Goal: Check status: Check status

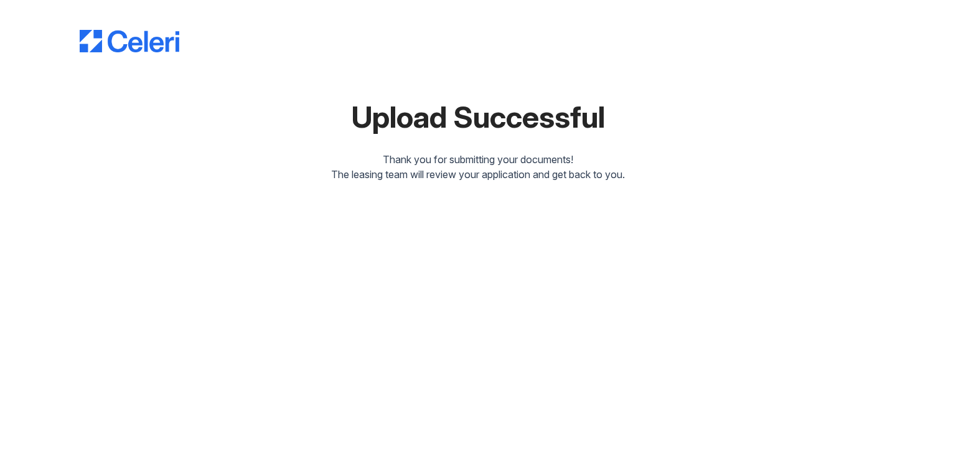
click at [100, 32] on img at bounding box center [130, 41] width 100 height 22
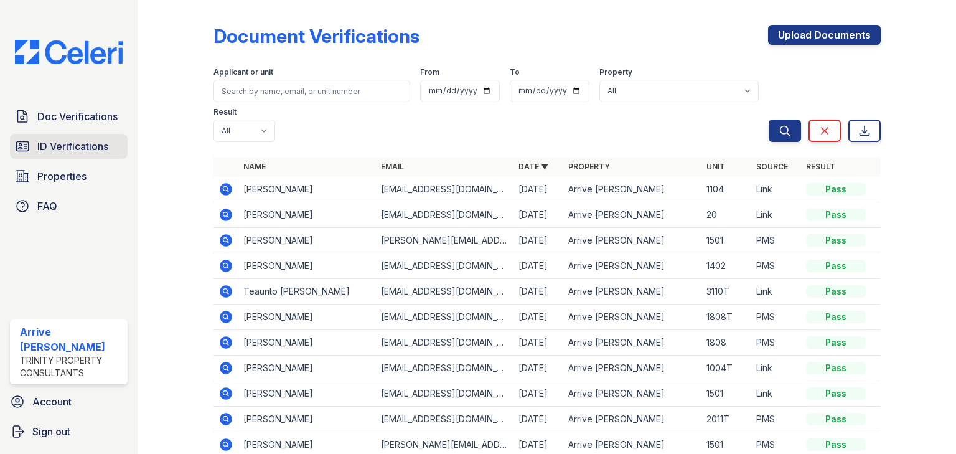
drag, startPoint x: 70, startPoint y: 134, endPoint x: 130, endPoint y: 142, distance: 60.8
click at [70, 135] on link "ID Verifications" at bounding box center [69, 146] width 118 height 25
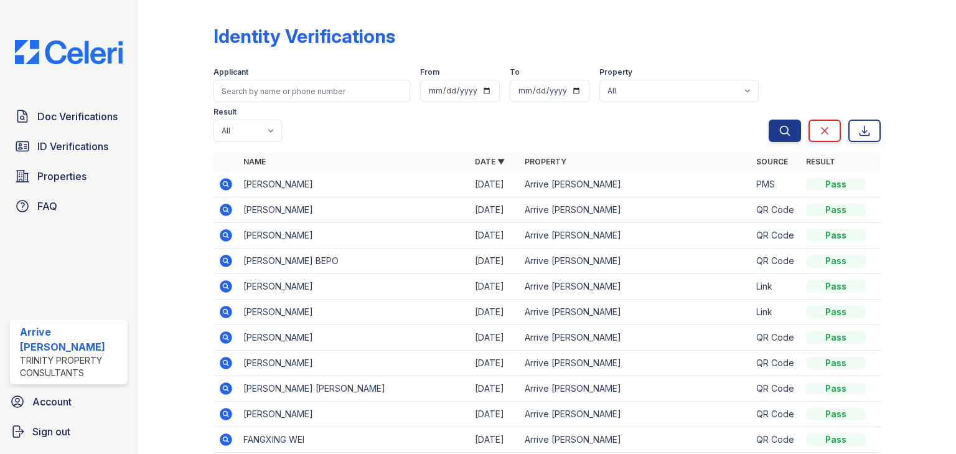
click at [223, 308] on icon at bounding box center [226, 311] width 12 height 12
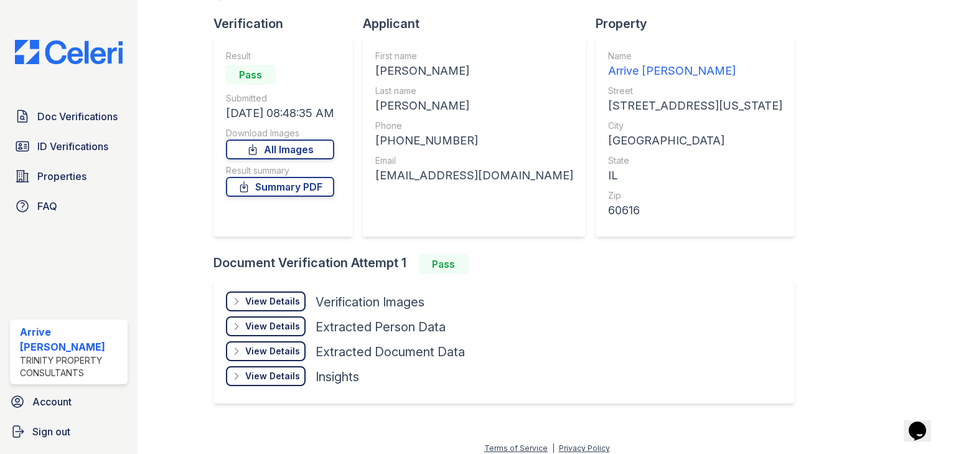
scroll to position [85, 0]
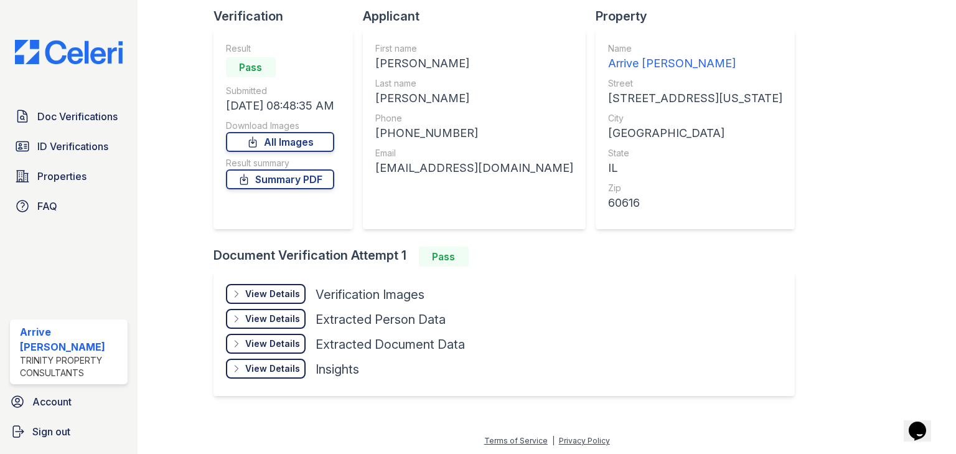
click at [282, 286] on div "View Details Details" at bounding box center [266, 294] width 80 height 20
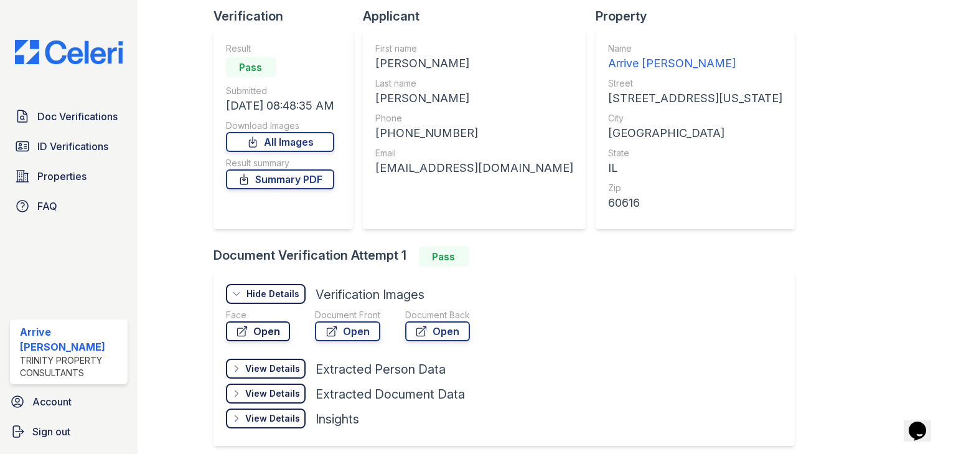
click at [259, 330] on link "Open" at bounding box center [258, 331] width 64 height 20
click at [350, 323] on link "Open" at bounding box center [347, 331] width 65 height 20
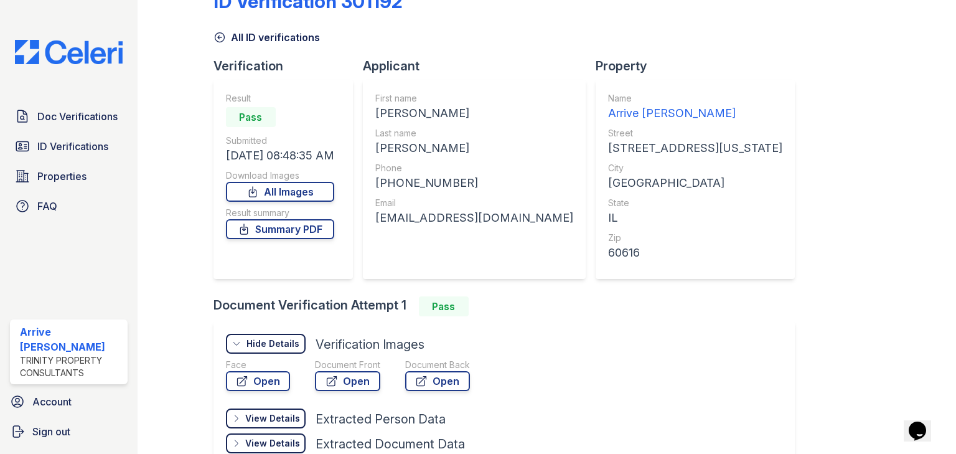
scroll to position [35, 0]
click at [261, 383] on link "Open" at bounding box center [258, 381] width 64 height 20
click at [345, 373] on link "Open" at bounding box center [347, 381] width 65 height 20
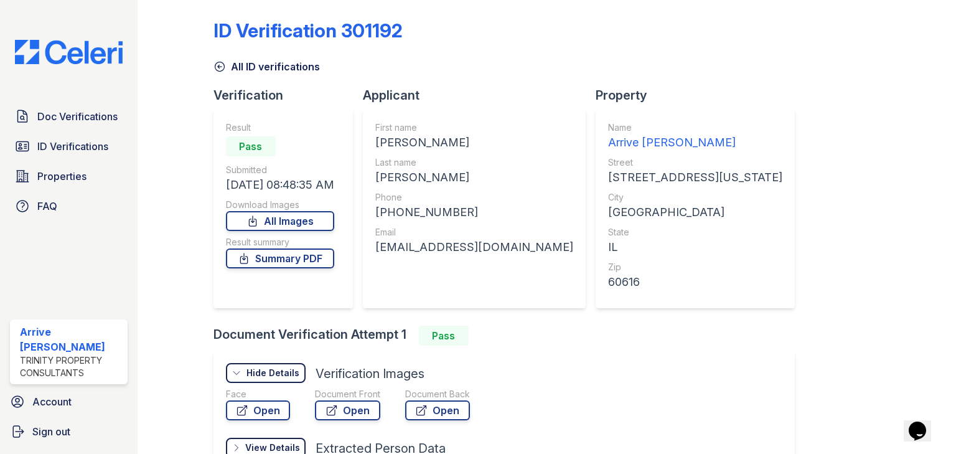
scroll to position [0, 0]
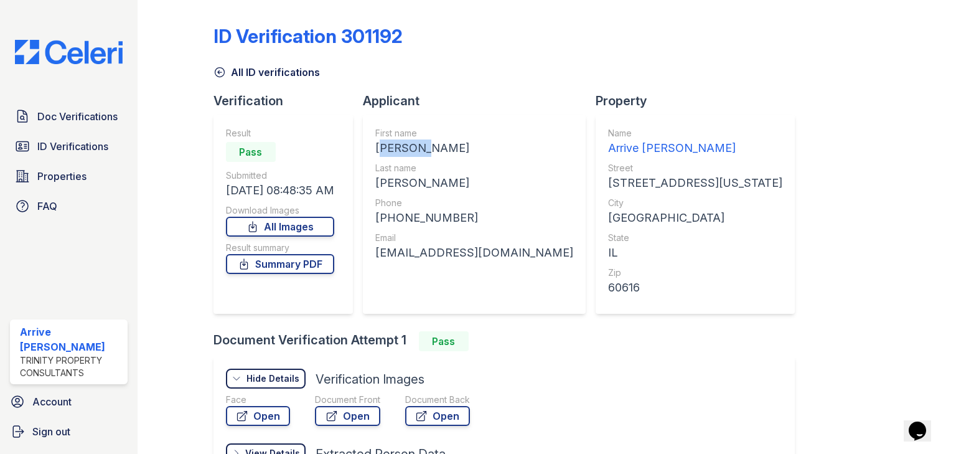
drag, startPoint x: 429, startPoint y: 147, endPoint x: 371, endPoint y: 145, distance: 57.9
click at [371, 145] on div "First name ROBERTA S Last name BRODNAX Phone +17734840046 Email shawnisebrodnax…" at bounding box center [474, 213] width 223 height 199
copy div "ROBERTA"
